Goal: Find specific page/section: Find specific page/section

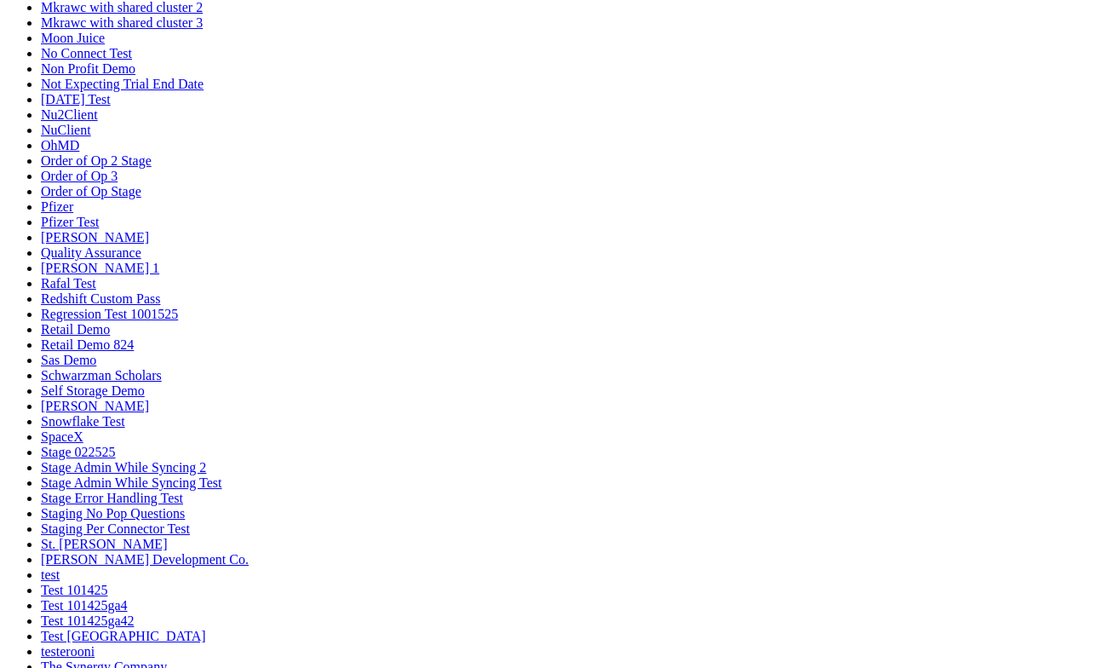
scroll to position [1008, 0]
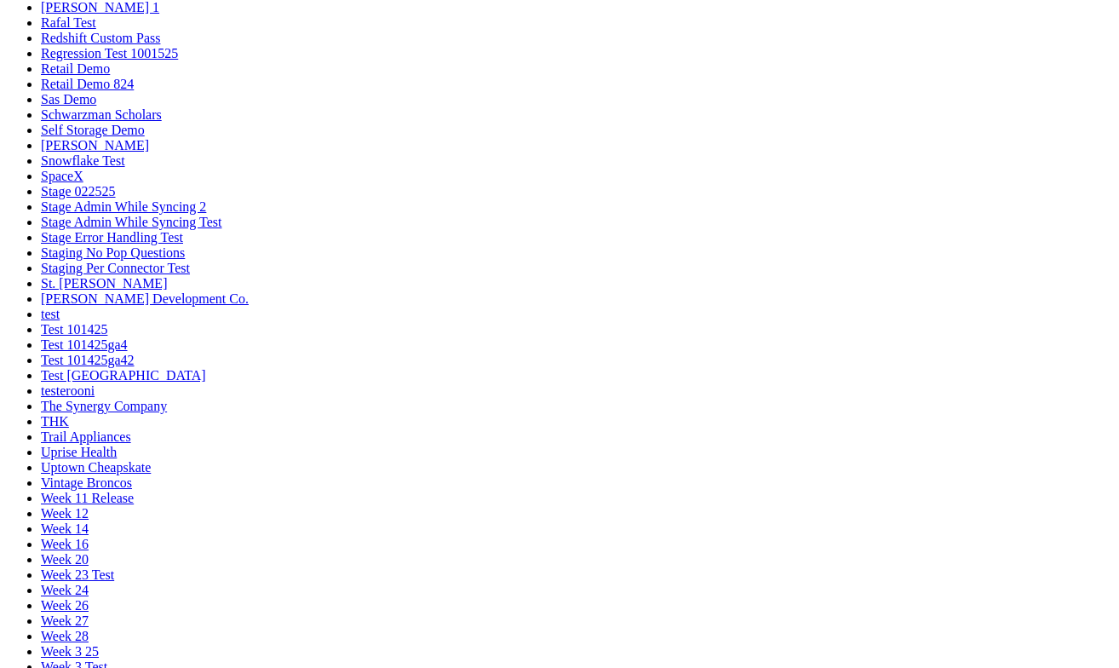
scroll to position [1268, 0]
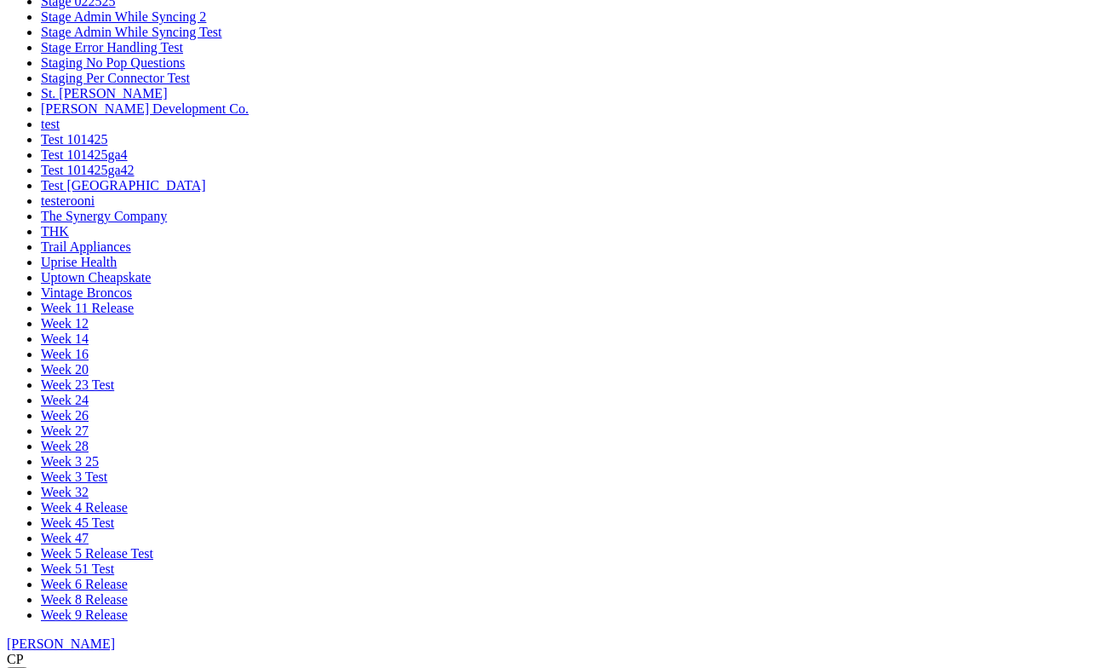
scroll to position [1456, 0]
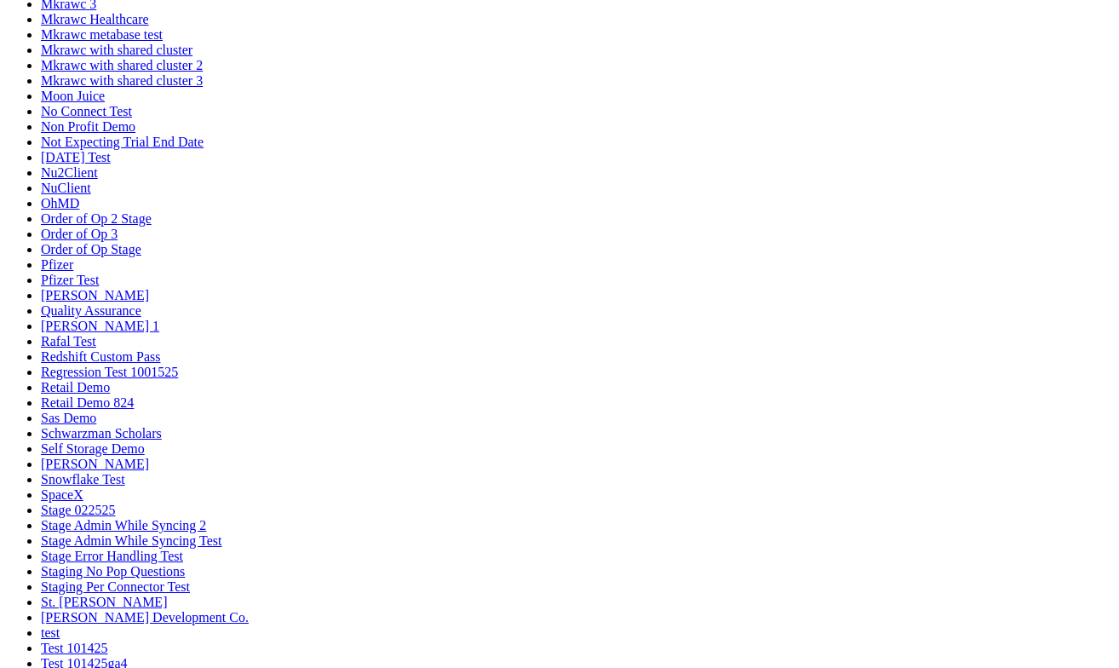
scroll to position [948, 0]
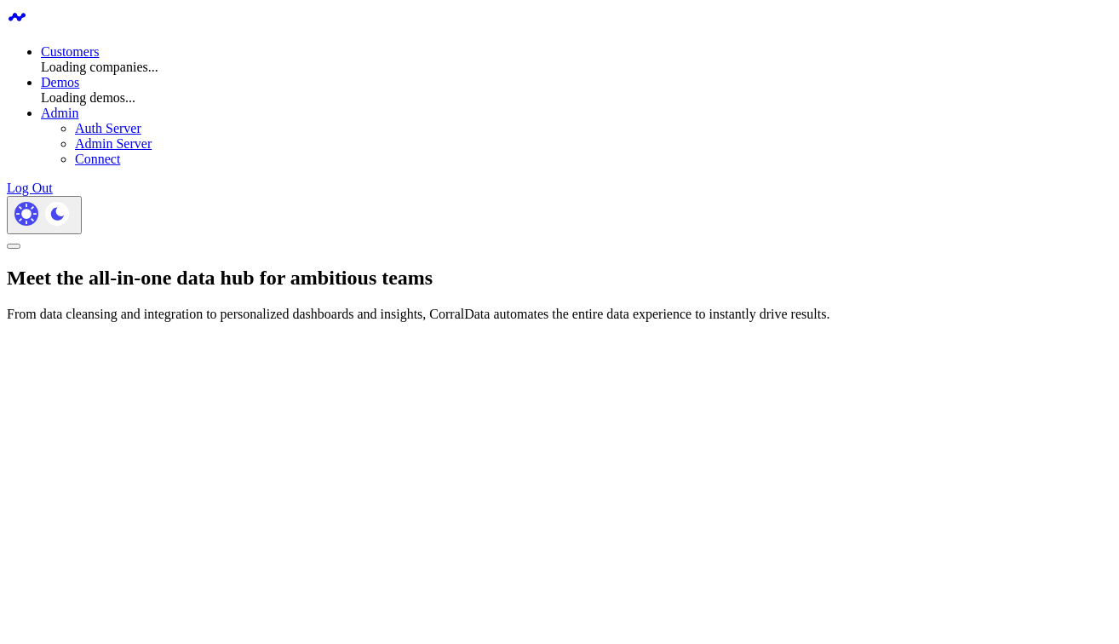
click at [99, 44] on link "Customers" at bounding box center [70, 51] width 58 height 14
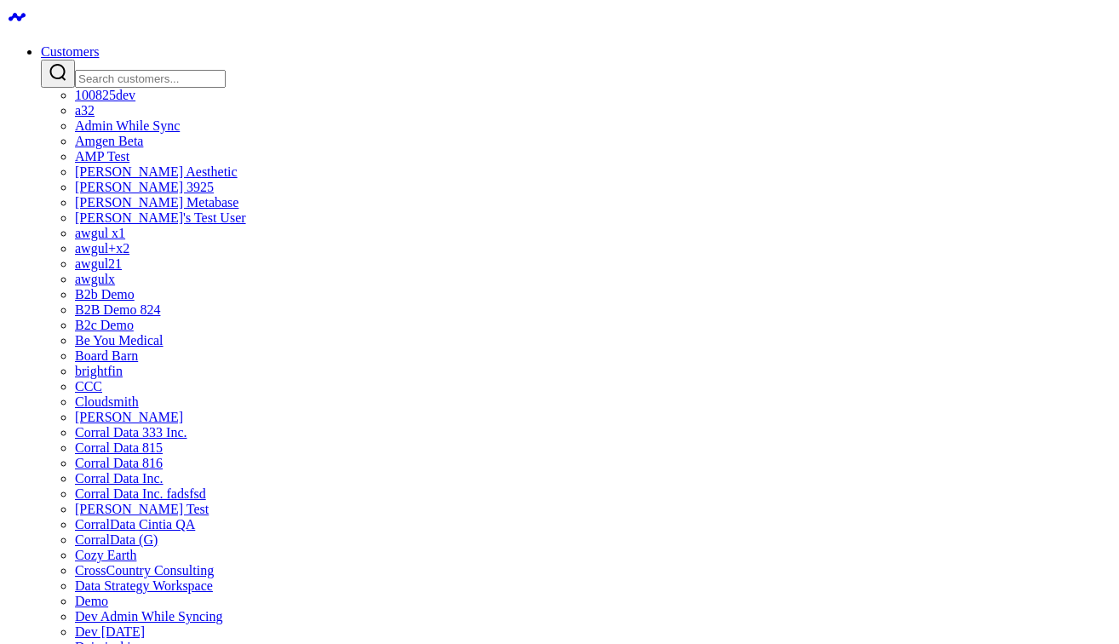
click at [226, 70] on input "Search customers input" at bounding box center [150, 79] width 151 height 18
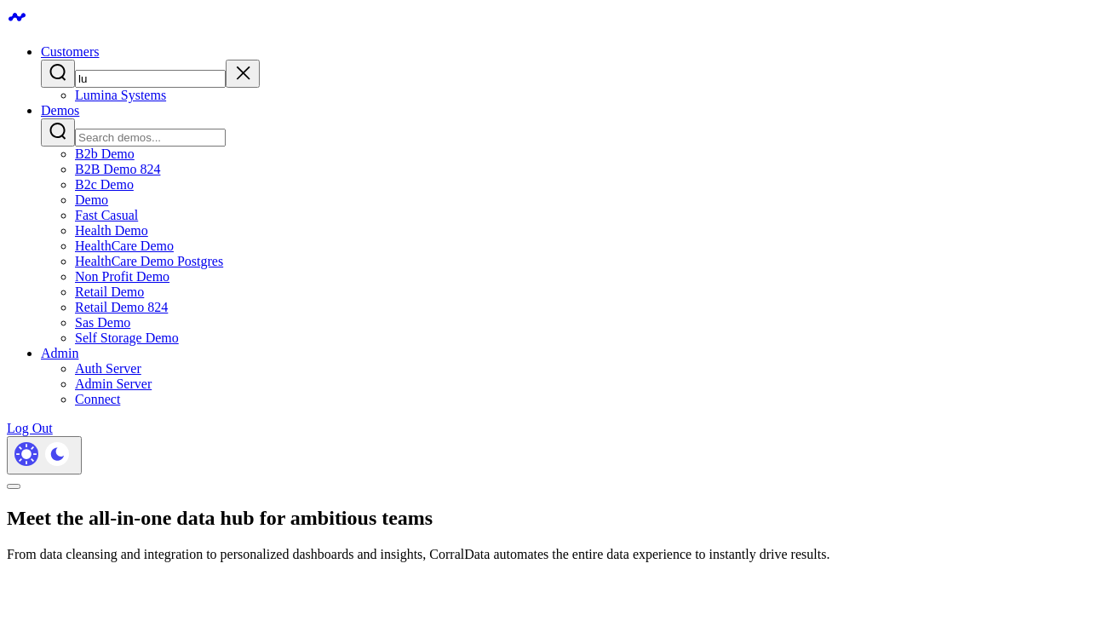
type input "lu"
click at [166, 102] on link "Lumina Systems" at bounding box center [120, 95] width 91 height 14
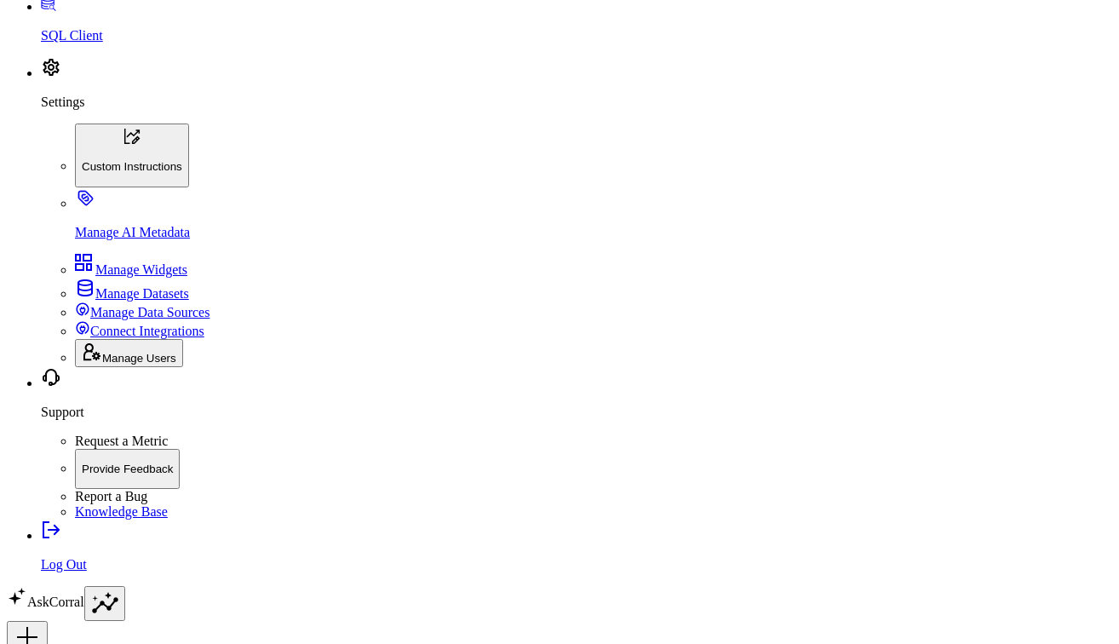
scroll to position [2434, 0]
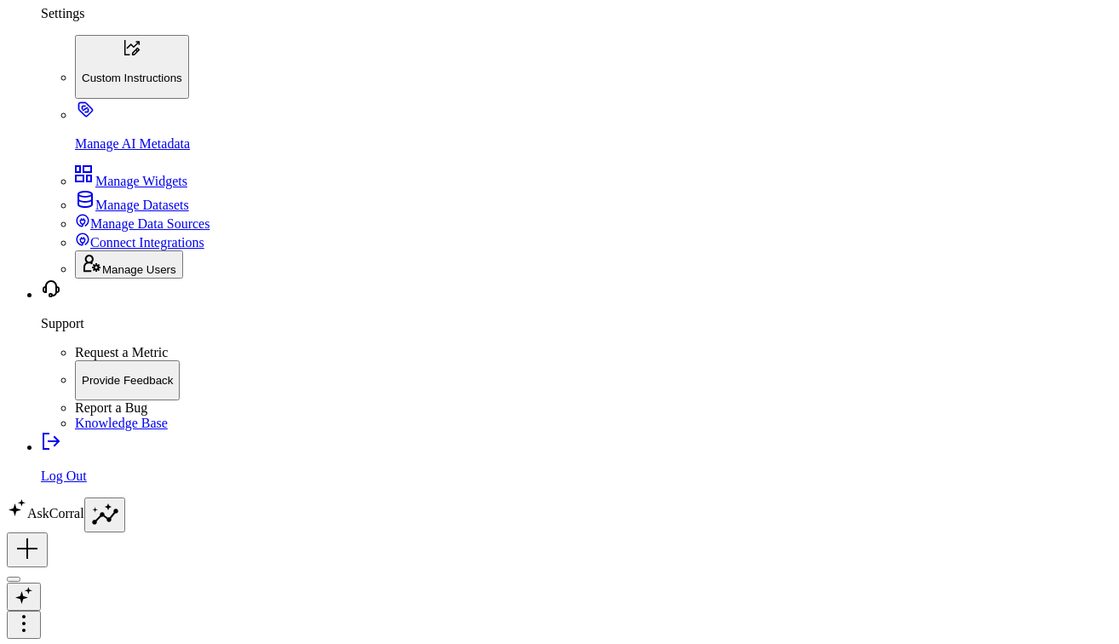
scroll to position [2543, 0]
